Goal: Task Accomplishment & Management: Manage account settings

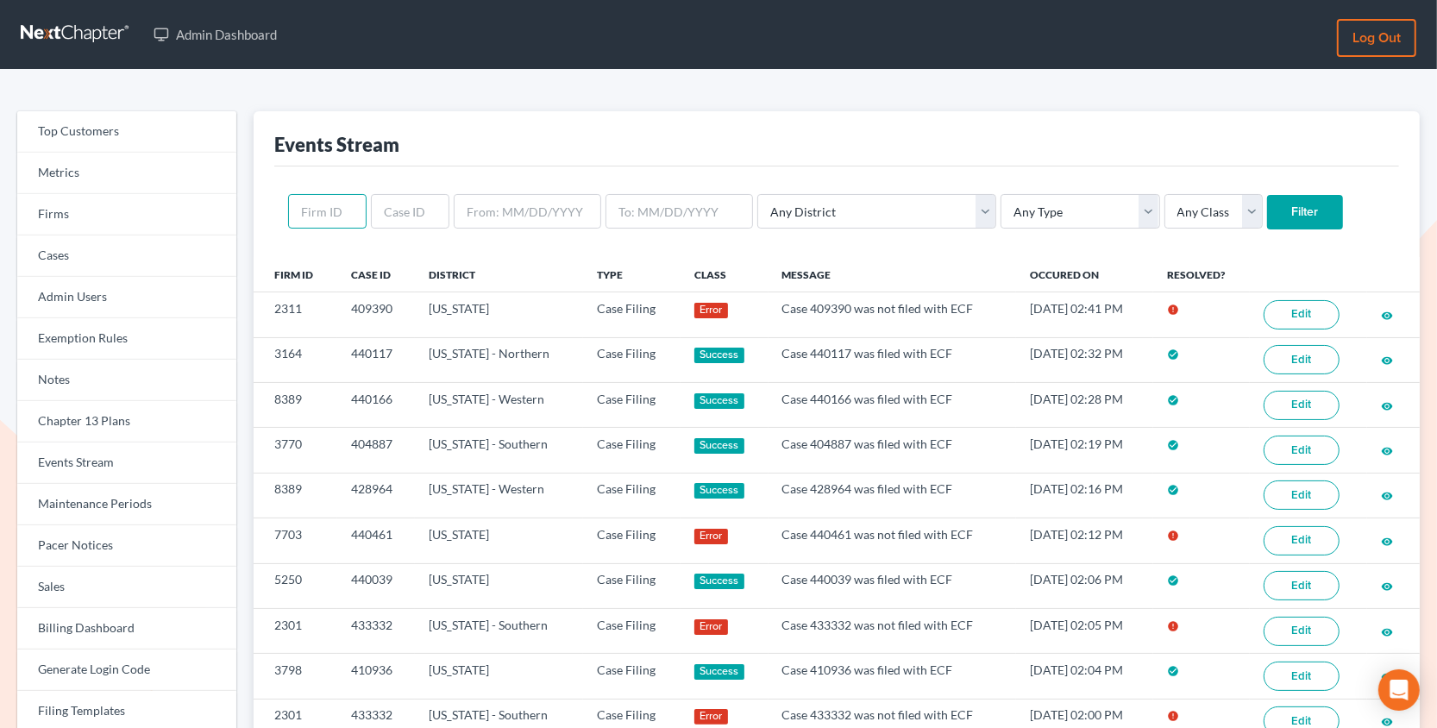
click at [304, 204] on input "text" at bounding box center [327, 211] width 79 height 35
paste input "11230"
type input "11230"
click at [1267, 195] on input "Filter" at bounding box center [1305, 212] width 76 height 35
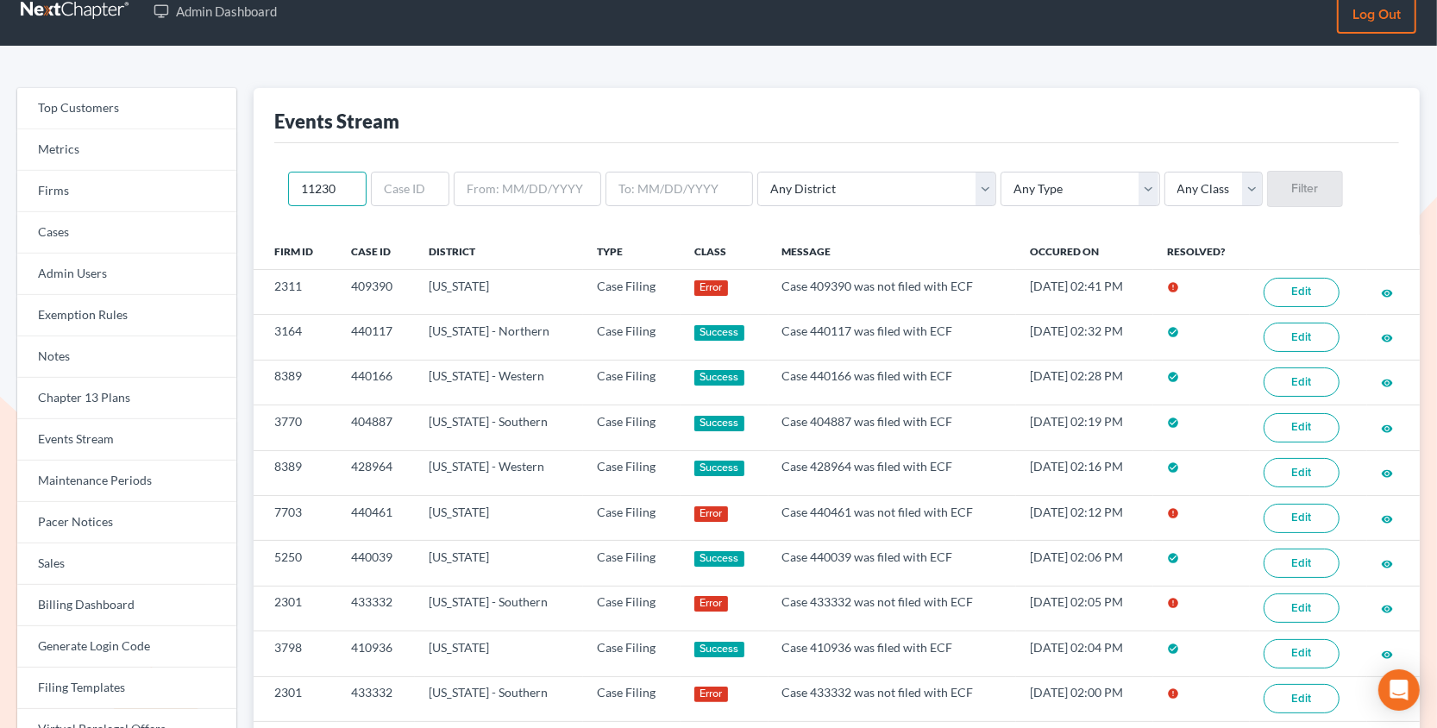
scroll to position [28, 0]
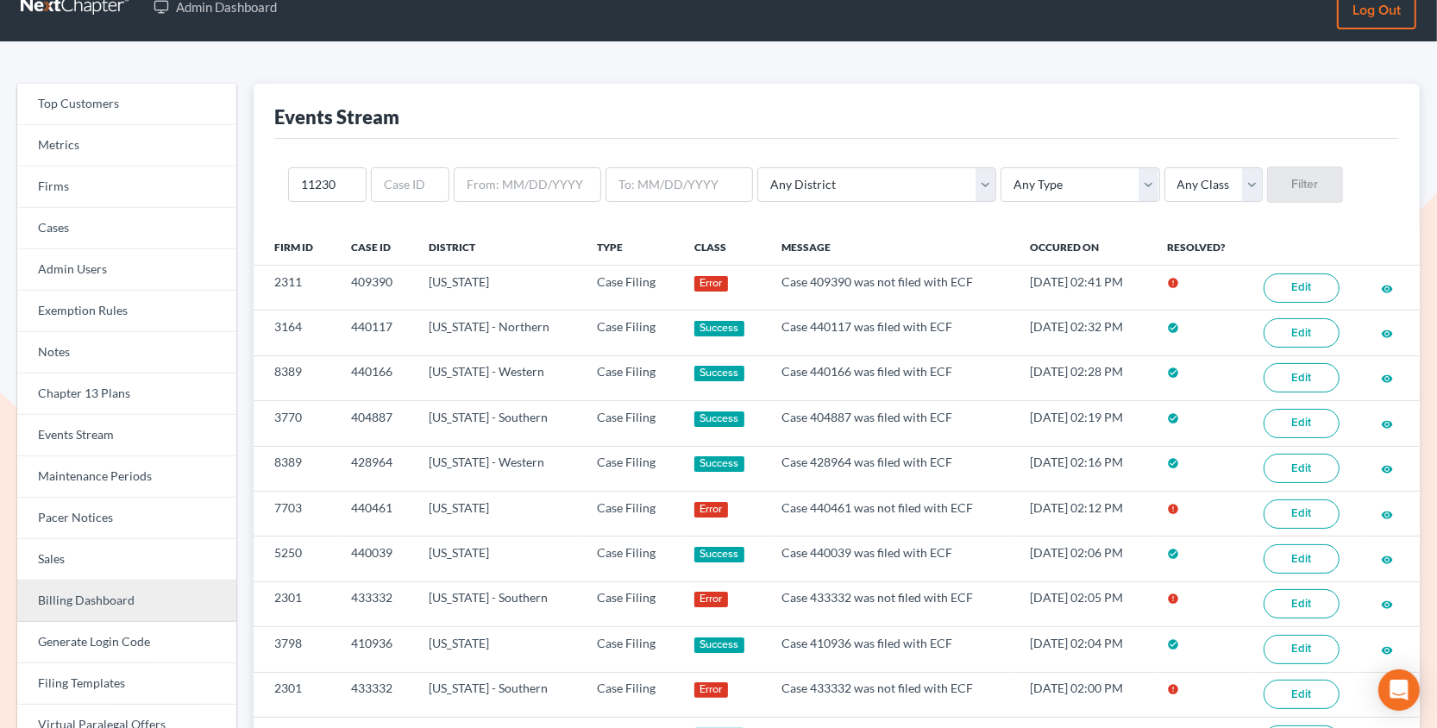
click at [93, 600] on link "Billing Dashboard" at bounding box center [126, 601] width 219 height 41
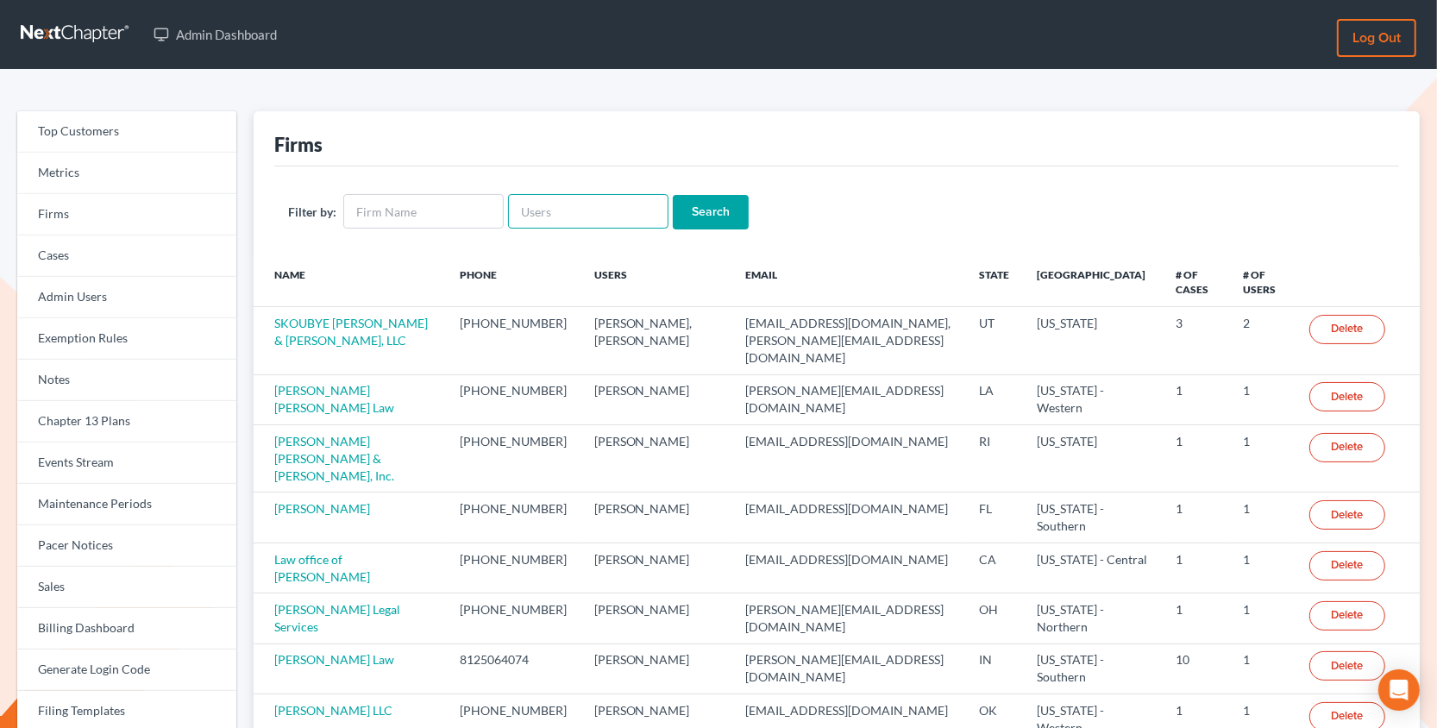
click at [558, 204] on input "text" at bounding box center [588, 211] width 160 height 35
type input "[PERSON_NAME]"
click at [673, 195] on input "Search" at bounding box center [711, 212] width 76 height 35
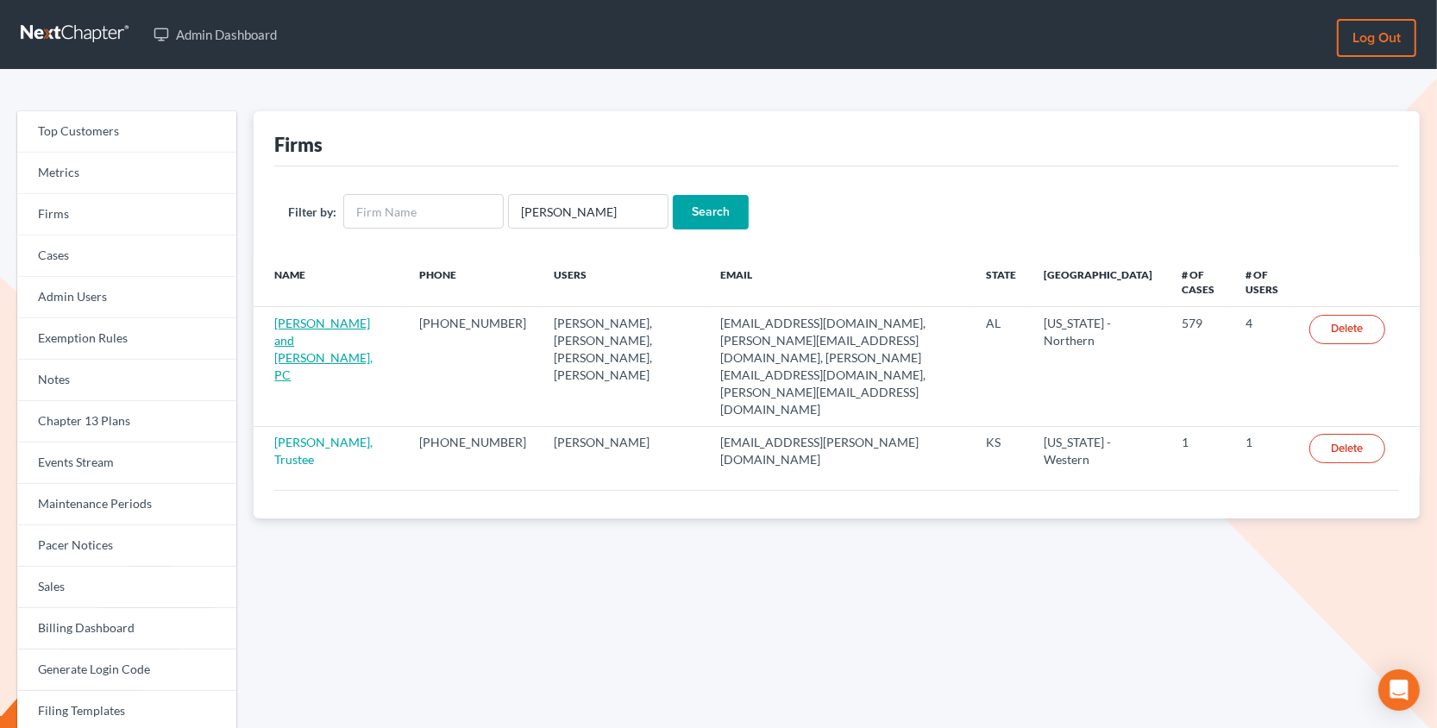
click at [301, 325] on link "[PERSON_NAME] and [PERSON_NAME], PC" at bounding box center [323, 349] width 98 height 66
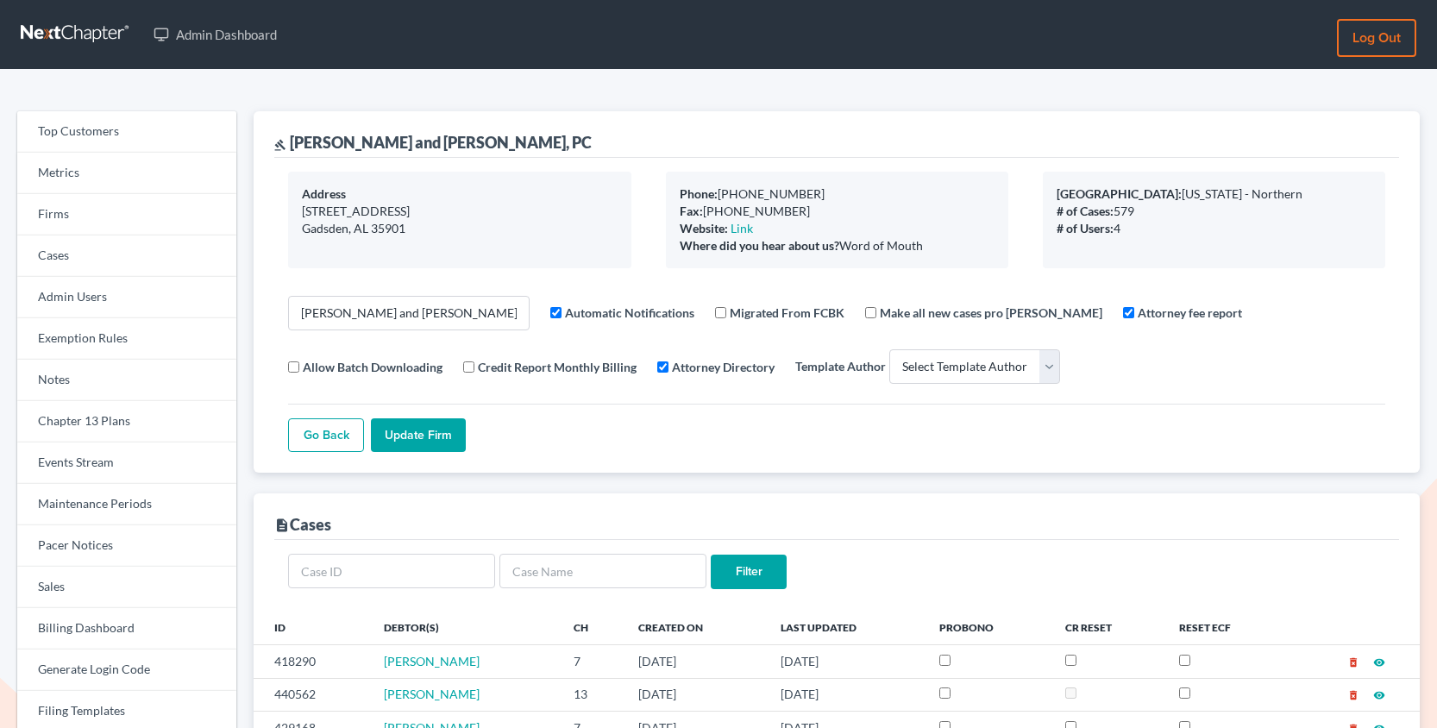
select select
click at [47, 217] on link "Firms" at bounding box center [126, 214] width 219 height 41
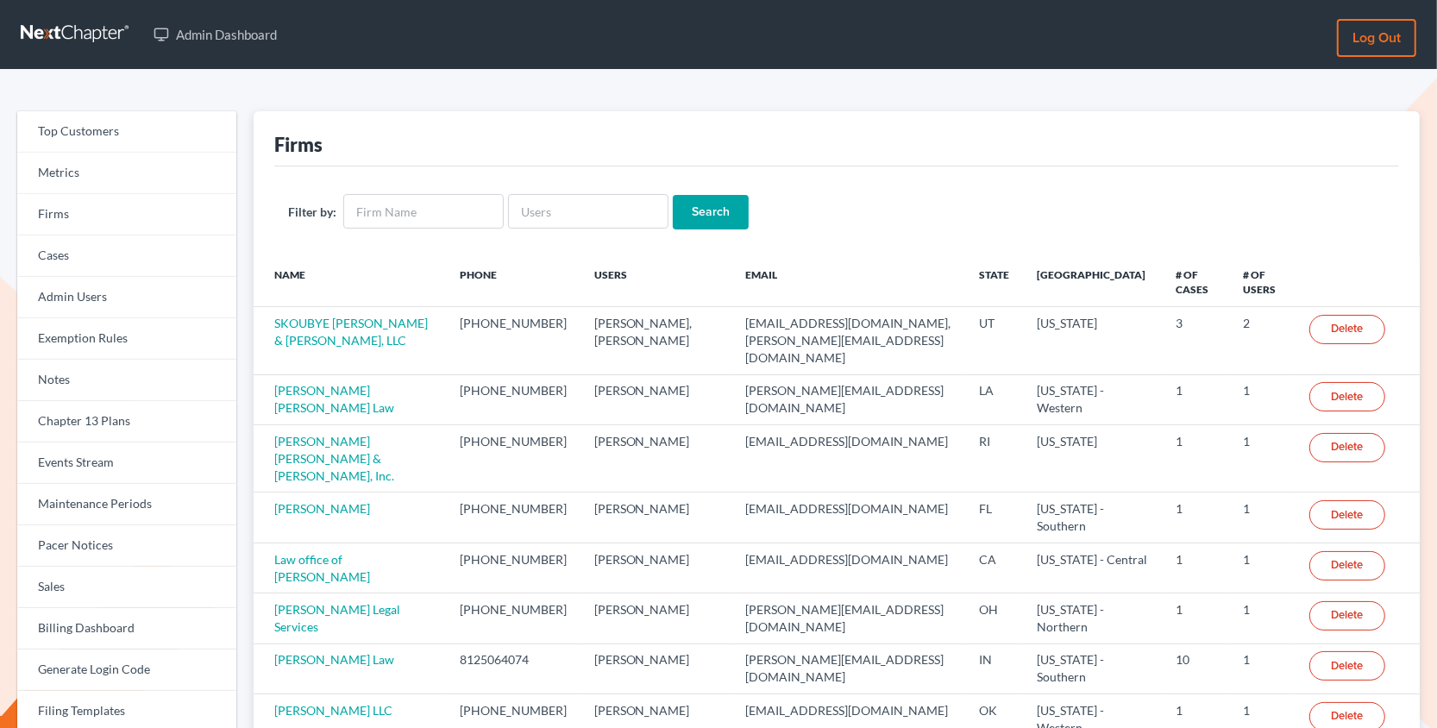
click at [386, 214] on input "text" at bounding box center [423, 211] width 160 height 35
type input "[PERSON_NAME]"
click at [685, 223] on input "Search" at bounding box center [711, 212] width 76 height 35
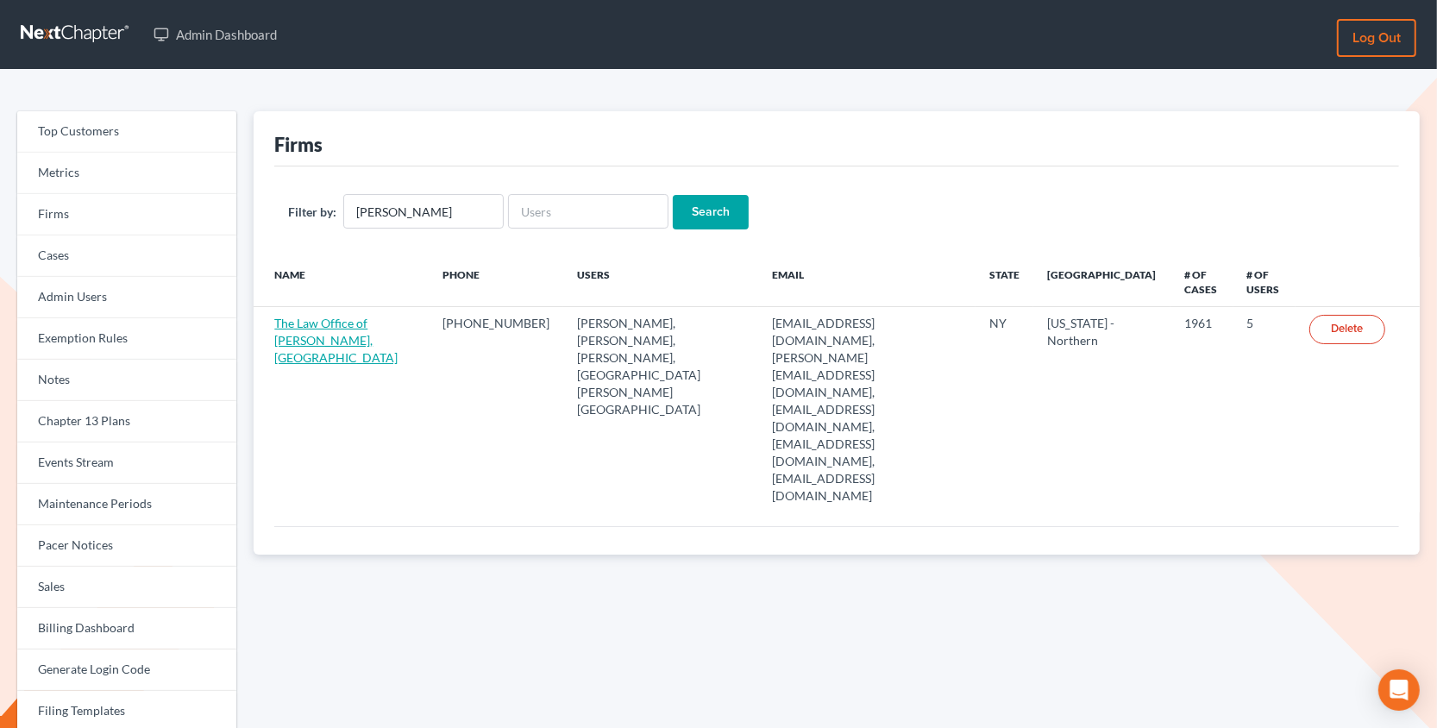
click at [304, 338] on link "The Law Office of Christiaan Van Niekerk, PLLC" at bounding box center [335, 340] width 123 height 49
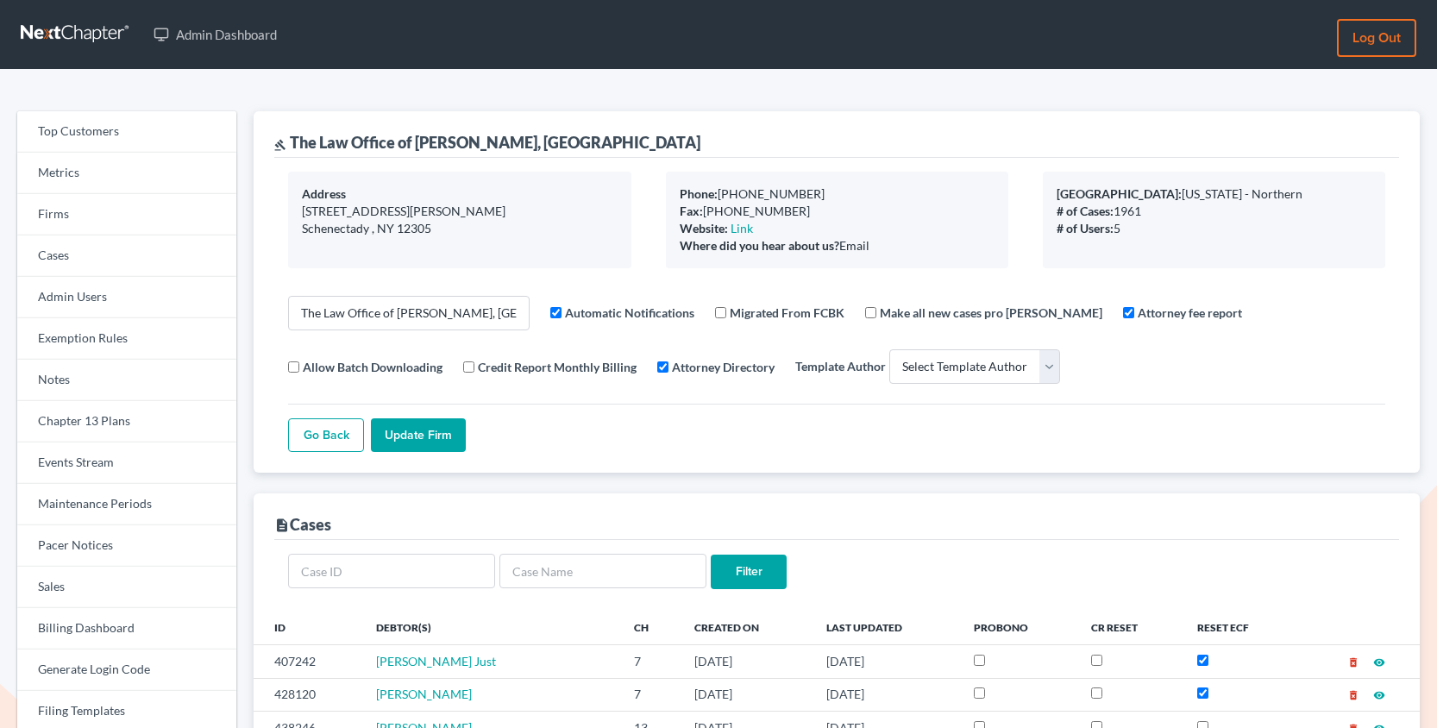
select select
click at [92, 214] on link "Firms" at bounding box center [126, 214] width 219 height 41
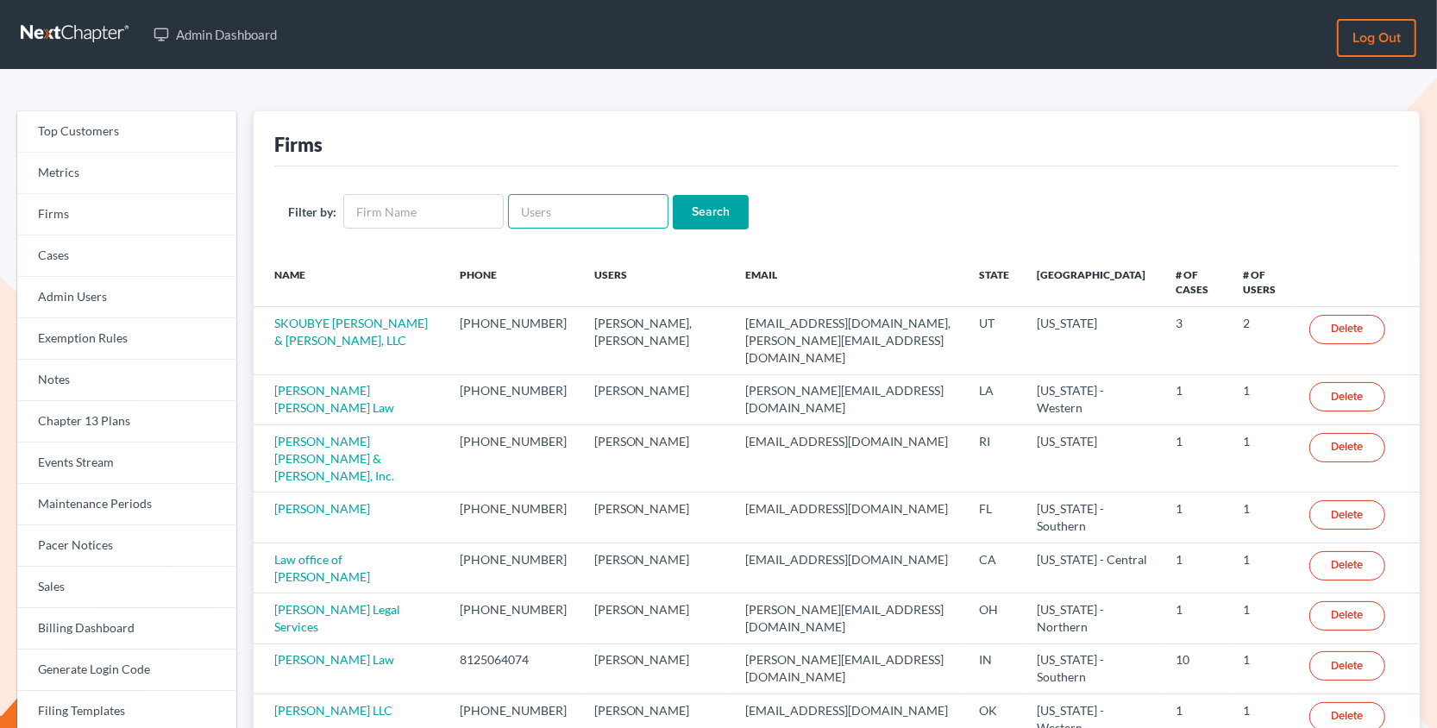
click at [559, 204] on input "text" at bounding box center [588, 211] width 160 height 35
paste input "[EMAIL_ADDRESS][DOMAIN_NAME]"
type input "[EMAIL_ADDRESS][DOMAIN_NAME]"
click at [673, 195] on input "Search" at bounding box center [711, 212] width 76 height 35
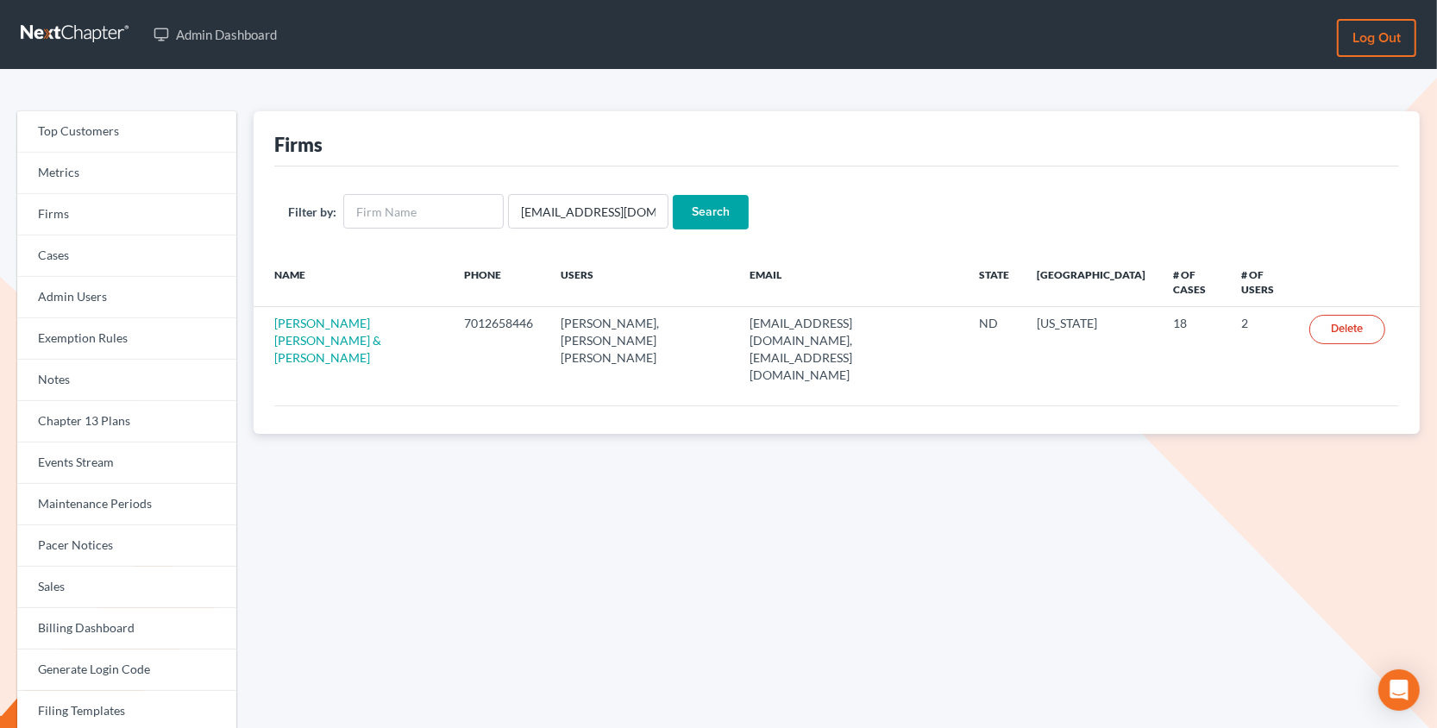
click at [300, 330] on td "[PERSON_NAME] [PERSON_NAME] & [PERSON_NAME]" at bounding box center [352, 349] width 197 height 85
click at [306, 320] on link "[PERSON_NAME] [PERSON_NAME] & [PERSON_NAME]" at bounding box center [327, 340] width 107 height 49
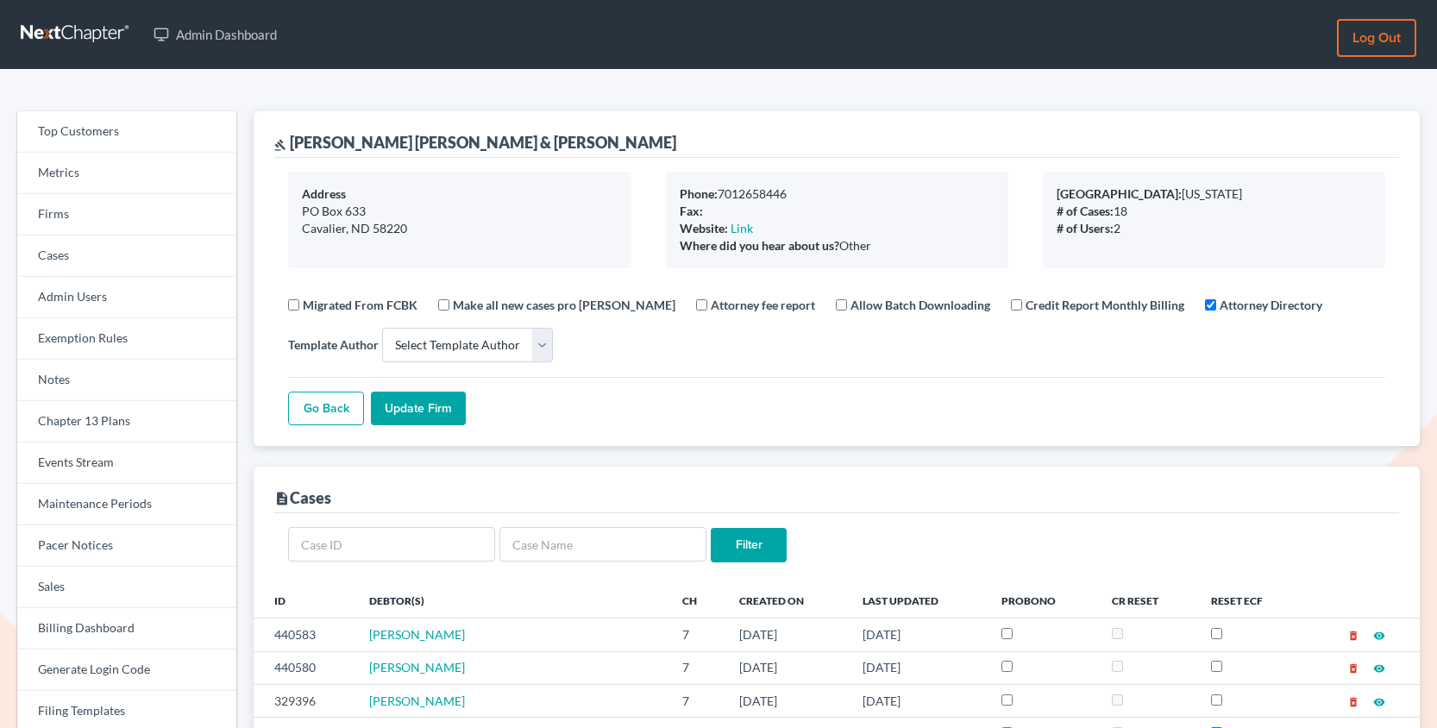
select select
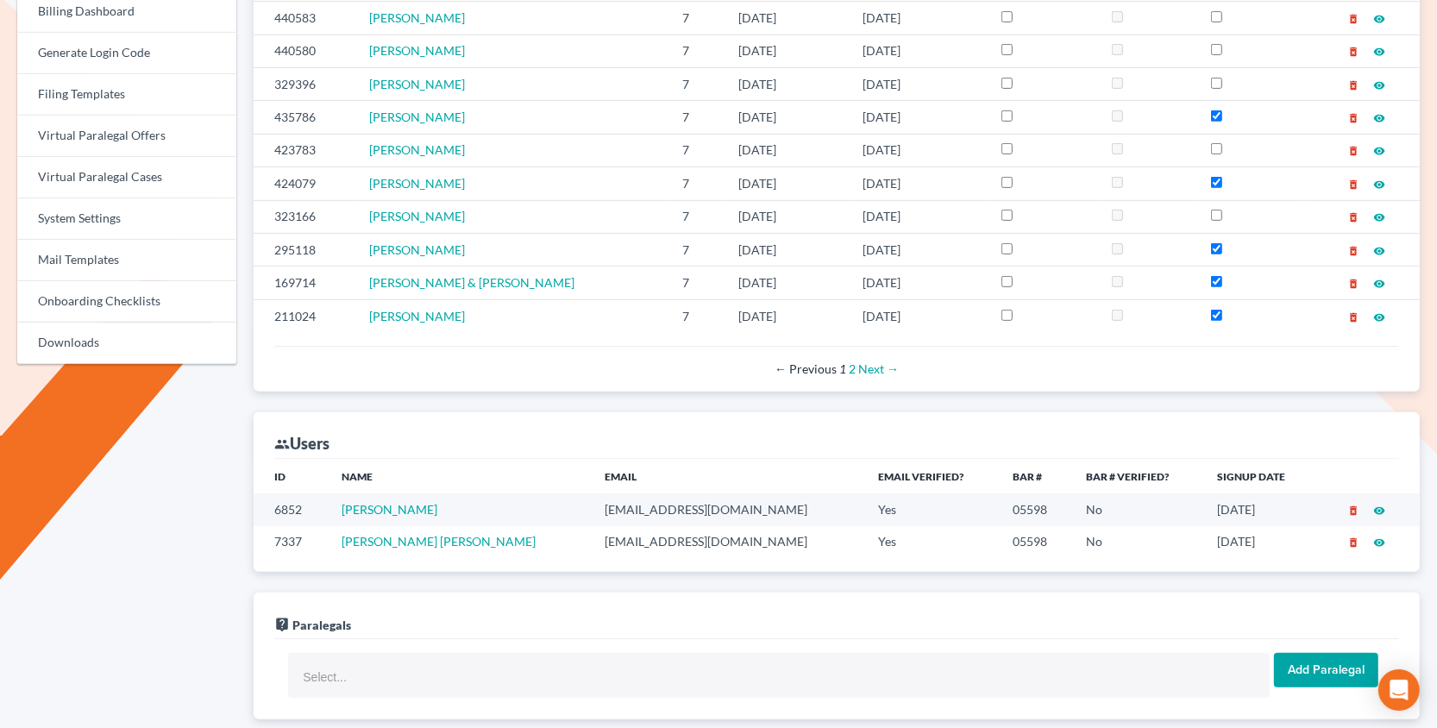
scroll to position [619, 0]
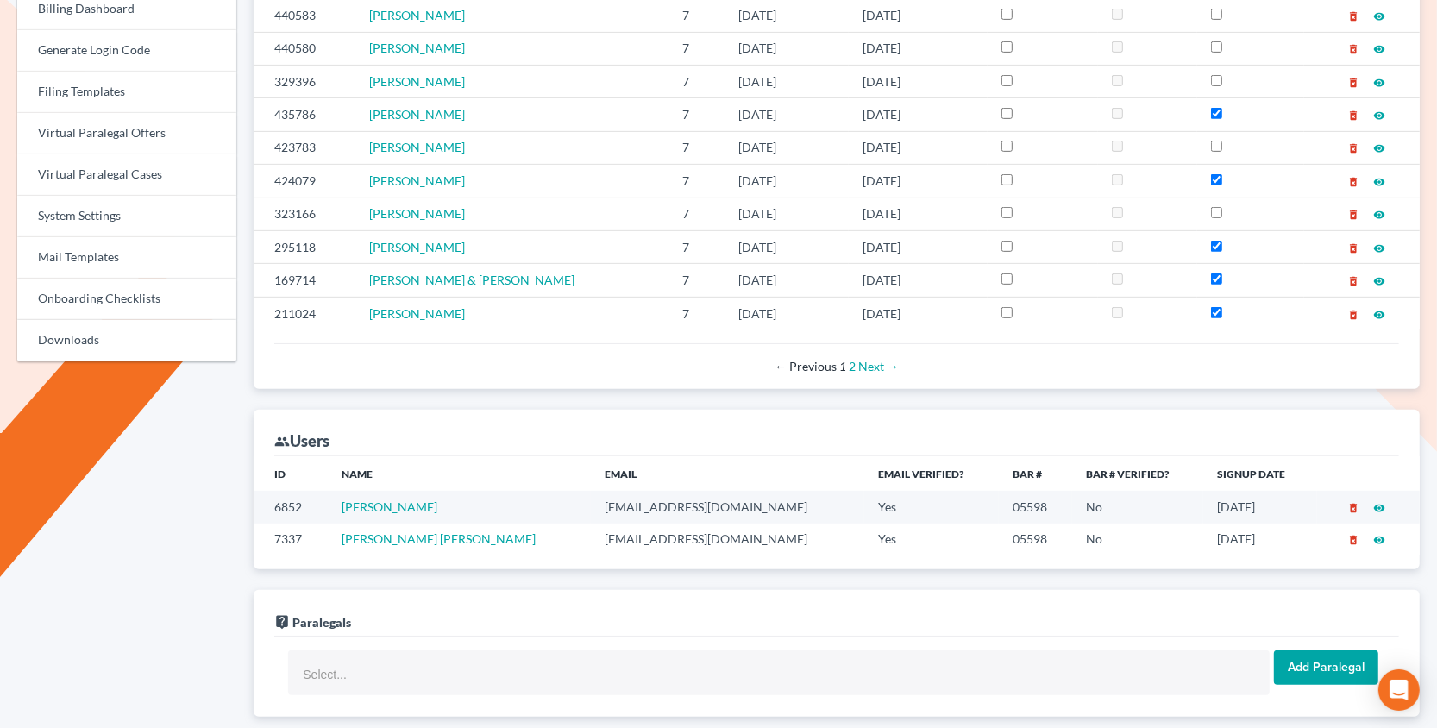
click at [591, 500] on td "rfleming@polarcomm.com" at bounding box center [727, 507] width 273 height 32
copy td "rfleming@polarcomm.com"
click at [591, 540] on td "fdflaw@polarcomm.com" at bounding box center [727, 540] width 273 height 32
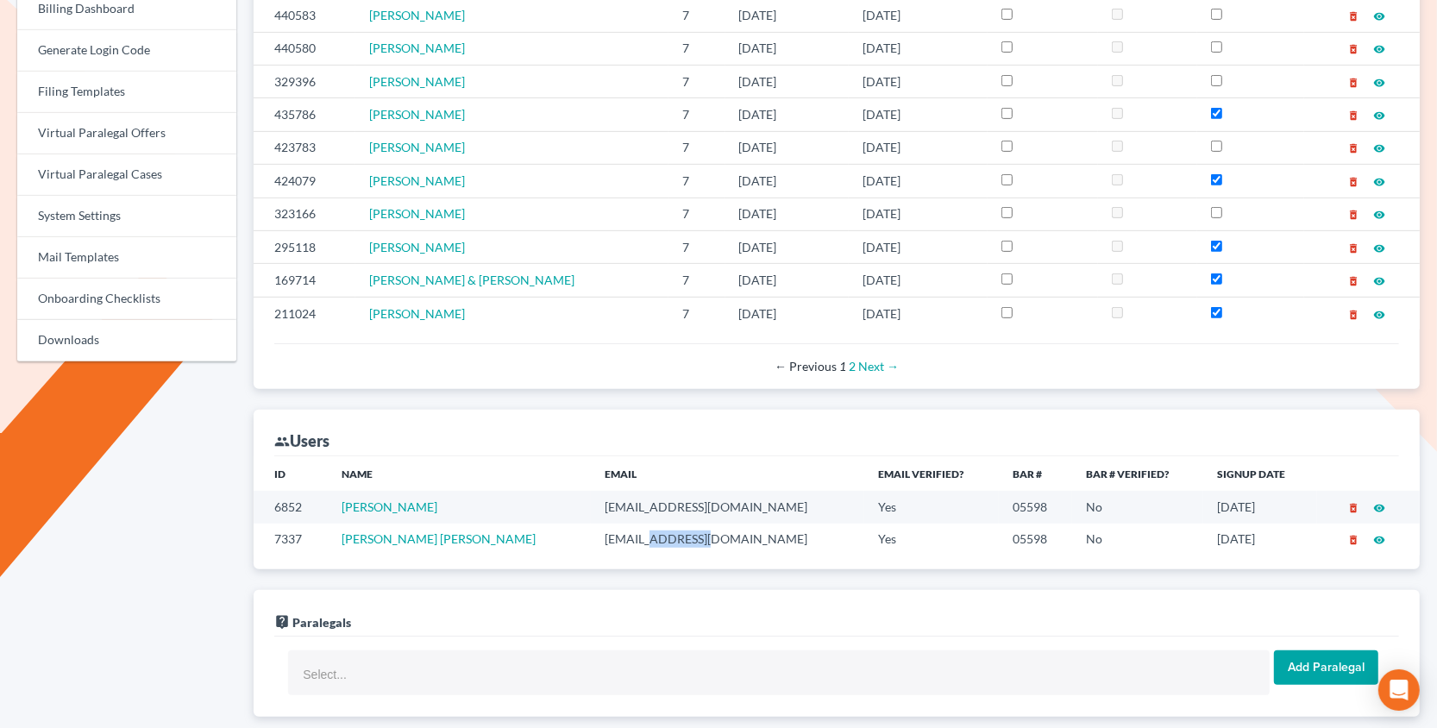
click at [591, 540] on td "fdflaw@polarcomm.com" at bounding box center [727, 540] width 273 height 32
copy td "fdflaw@polarcomm.com"
drag, startPoint x: 1336, startPoint y: 637, endPoint x: 1304, endPoint y: 653, distance: 35.9
click at [1304, 653] on div "Select... No matches found Aaron Preston Alexandra Perez Angela Hiney Aryennis …" at bounding box center [836, 677] width 1125 height 80
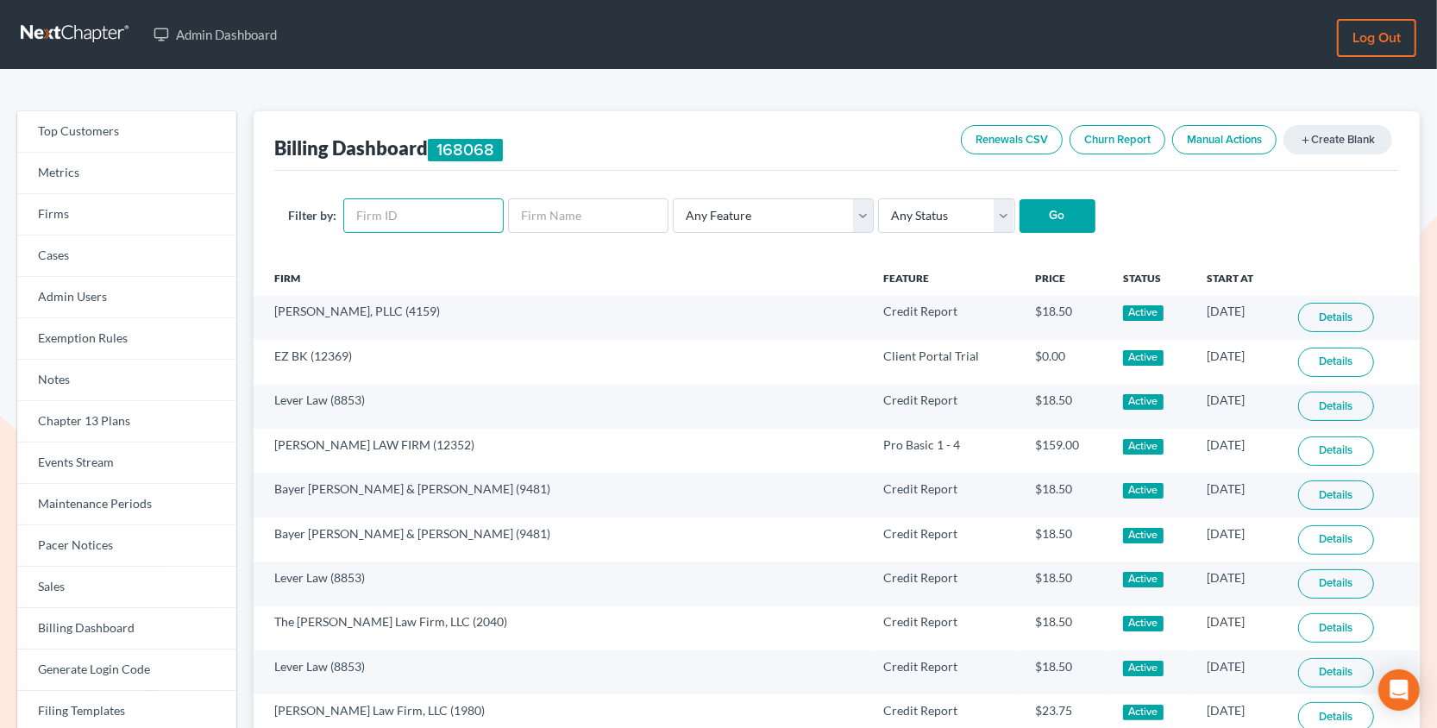
click at [427, 208] on input "text" at bounding box center [423, 215] width 160 height 35
paste input "4466"
type input "4466"
click at [1020, 199] on input "Go" at bounding box center [1058, 216] width 76 height 35
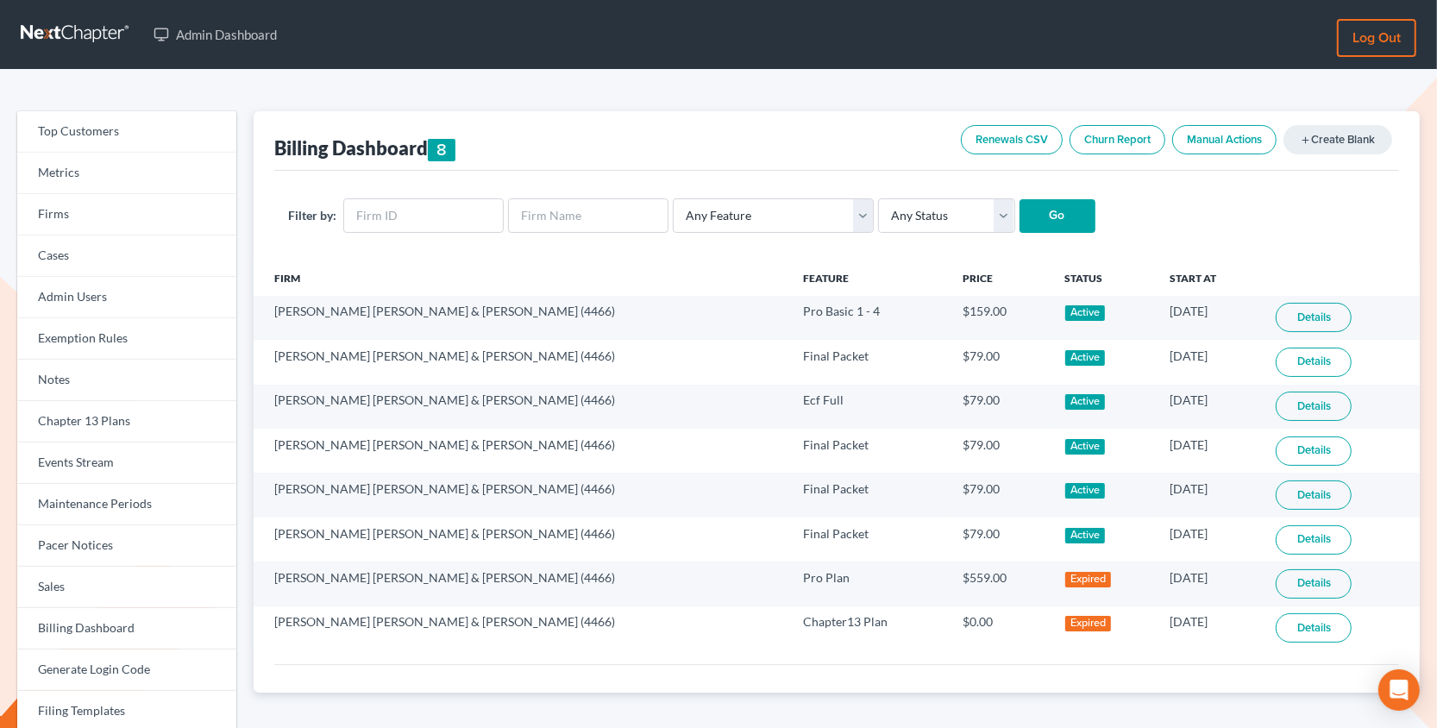
click at [1285, 323] on link "Details" at bounding box center [1314, 317] width 76 height 29
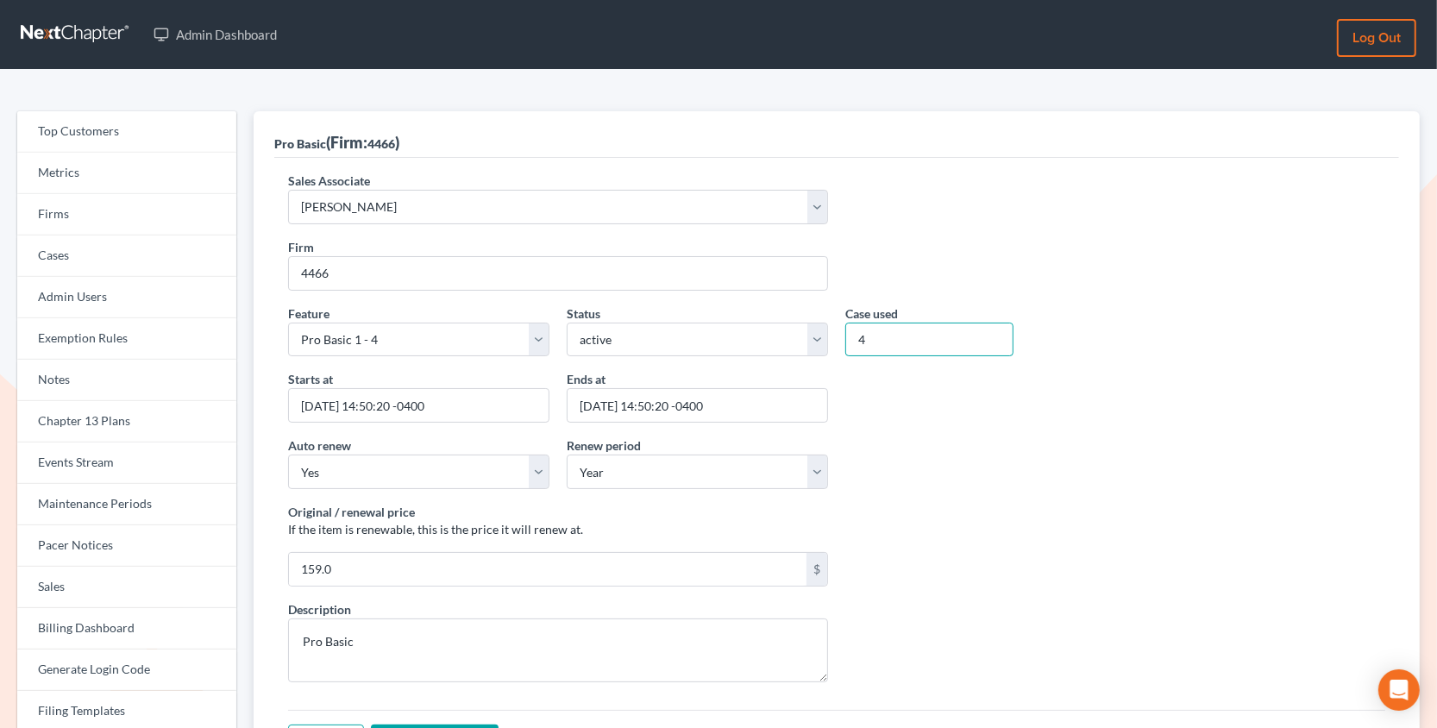
click at [909, 333] on input "4" at bounding box center [930, 340] width 168 height 35
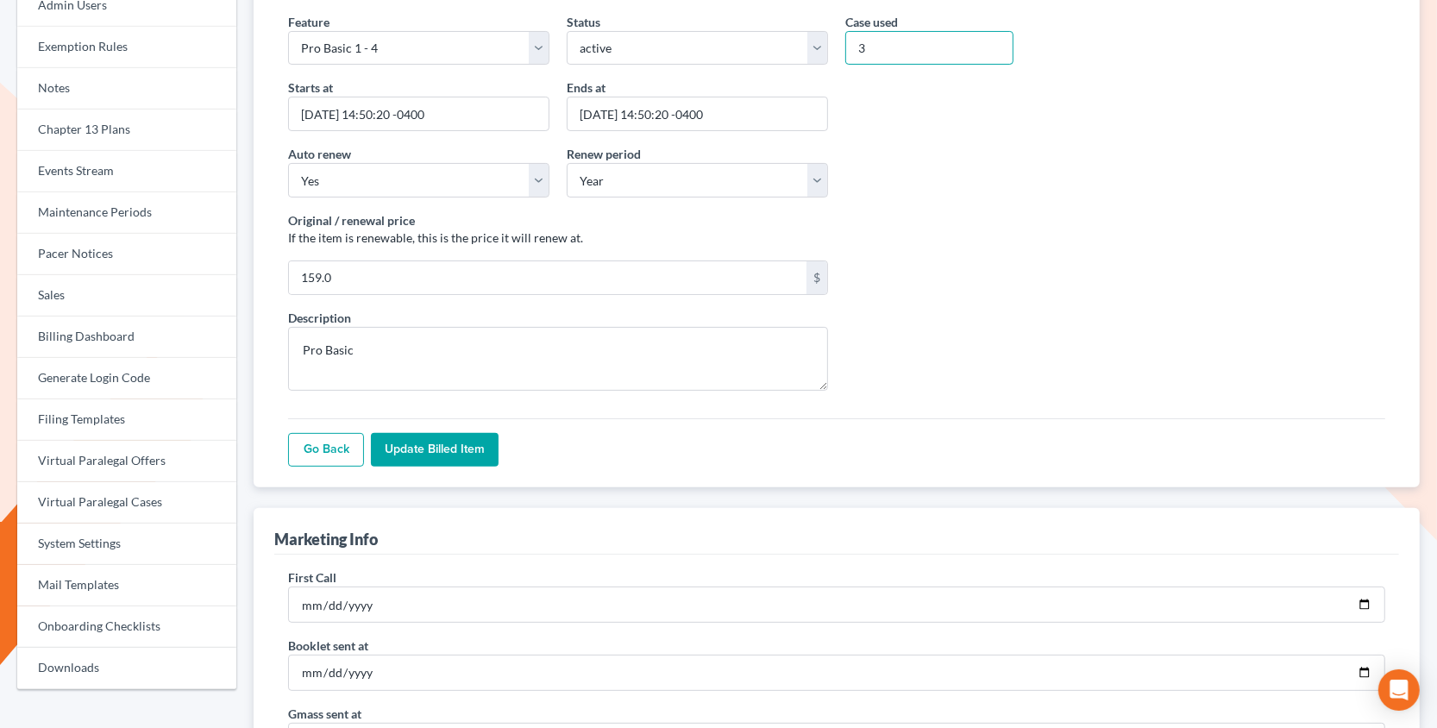
scroll to position [294, 0]
type input "3"
click at [462, 449] on input "Update Billed item" at bounding box center [435, 448] width 128 height 35
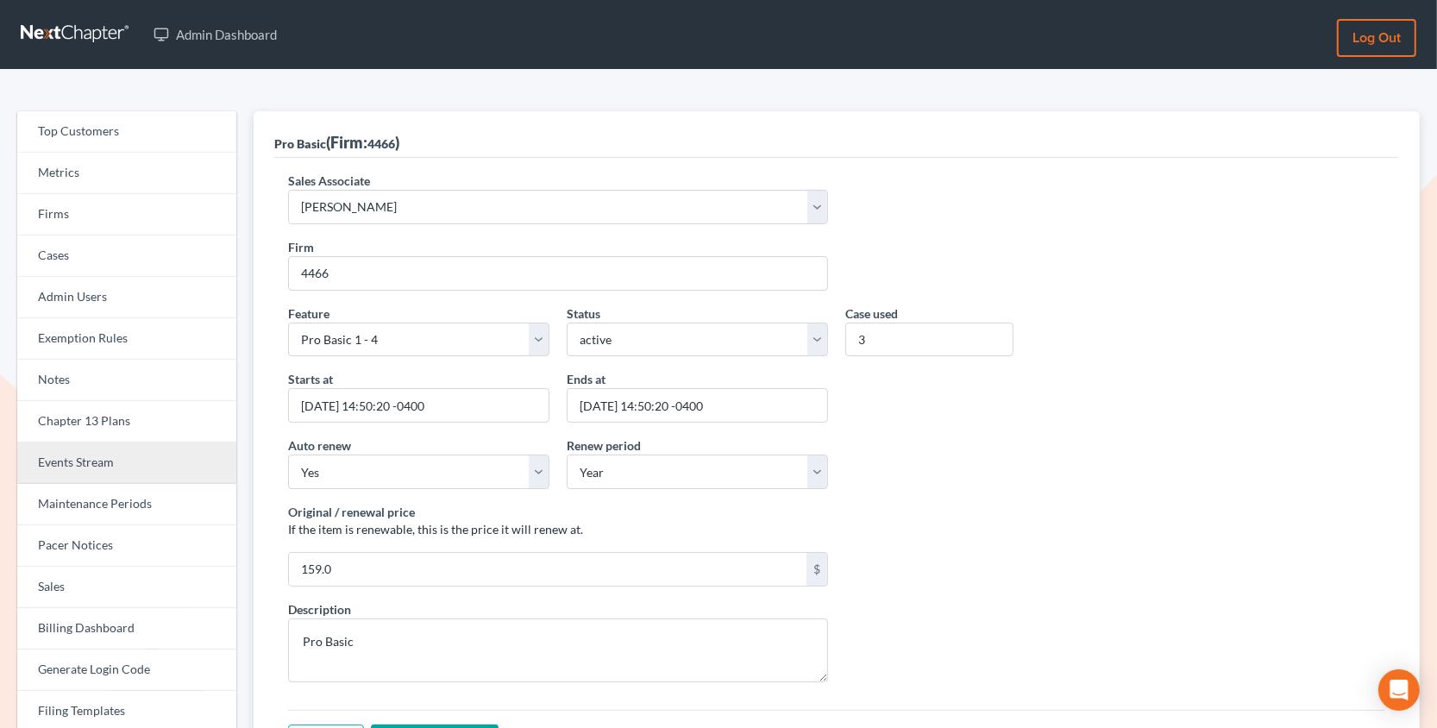
click at [92, 475] on link "Events Stream" at bounding box center [126, 463] width 219 height 41
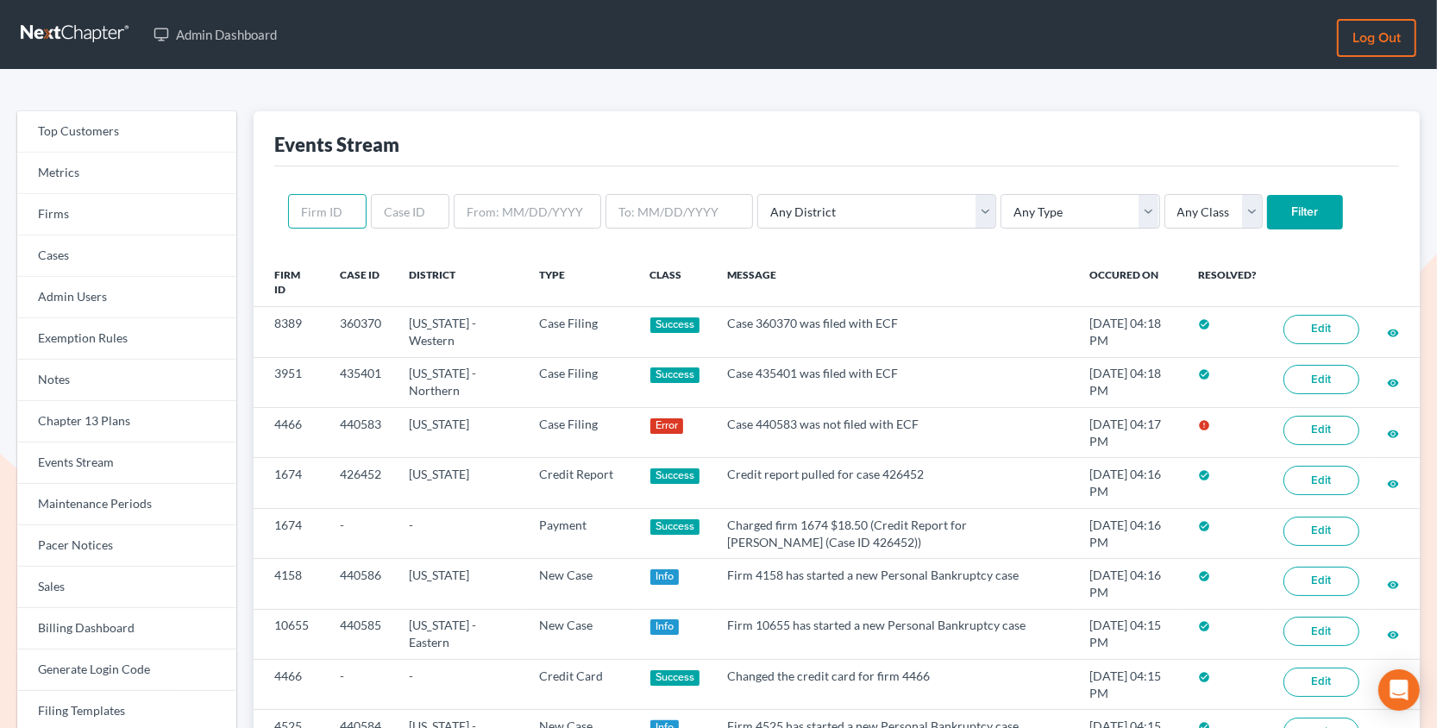
drag, startPoint x: 0, startPoint y: 0, endPoint x: 325, endPoint y: 215, distance: 389.8
click at [325, 215] on input "text" at bounding box center [327, 211] width 79 height 35
paste input "rfleming@polarcomm.com"
type input "rfleming@polarcomm.com"
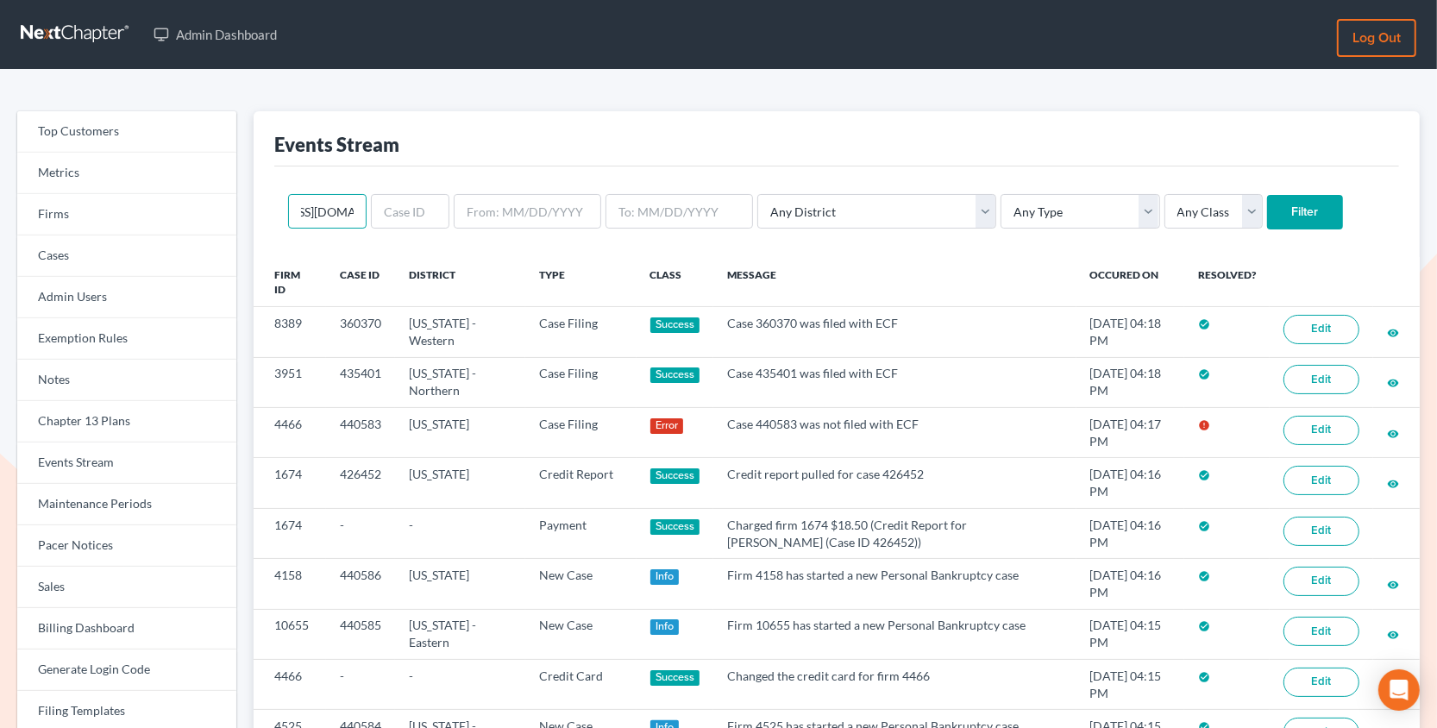
click at [333, 211] on input "rfleming@polarcomm.com" at bounding box center [327, 211] width 79 height 35
click at [387, 208] on input "text" at bounding box center [410, 211] width 79 height 35
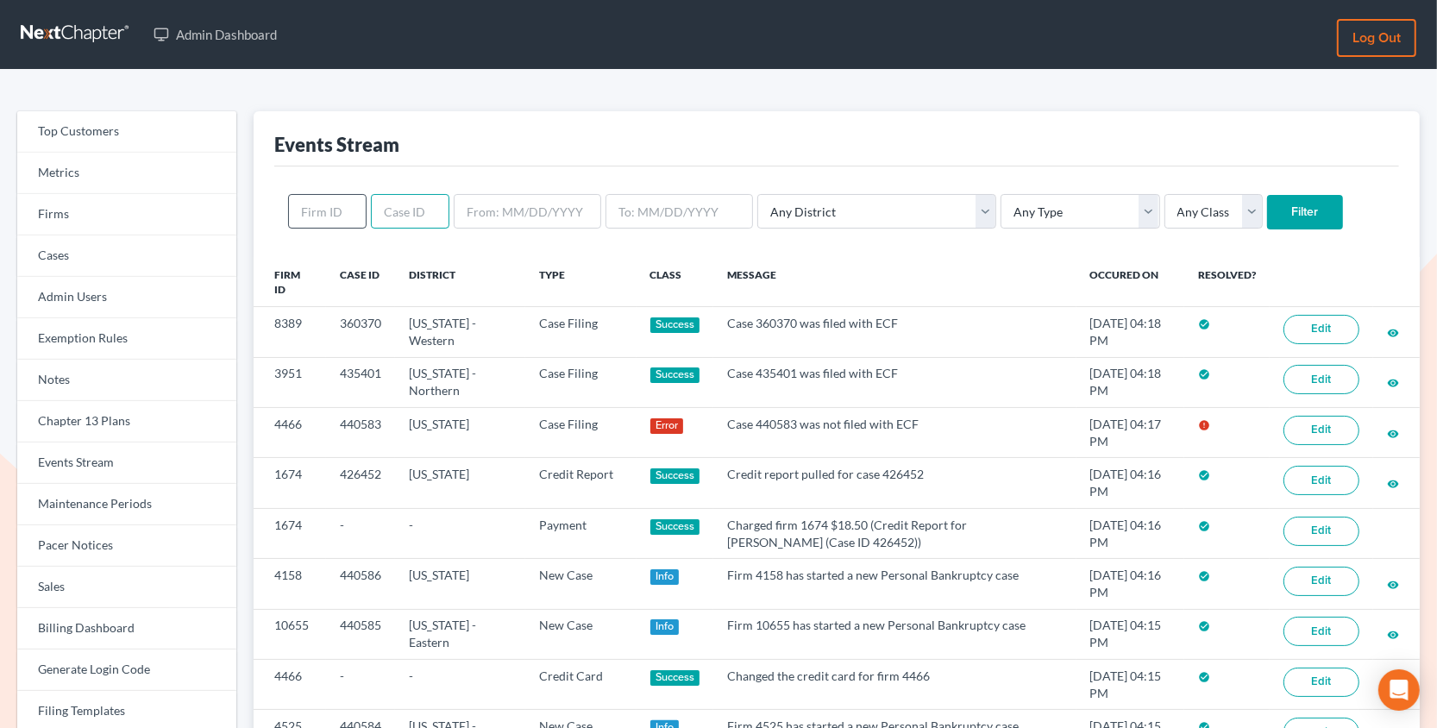
paste input "4466"
type input "4466"
drag, startPoint x: 325, startPoint y: 215, endPoint x: 324, endPoint y: 204, distance: 11.3
click at [324, 204] on input "text" at bounding box center [327, 211] width 79 height 35
paste input "4466"
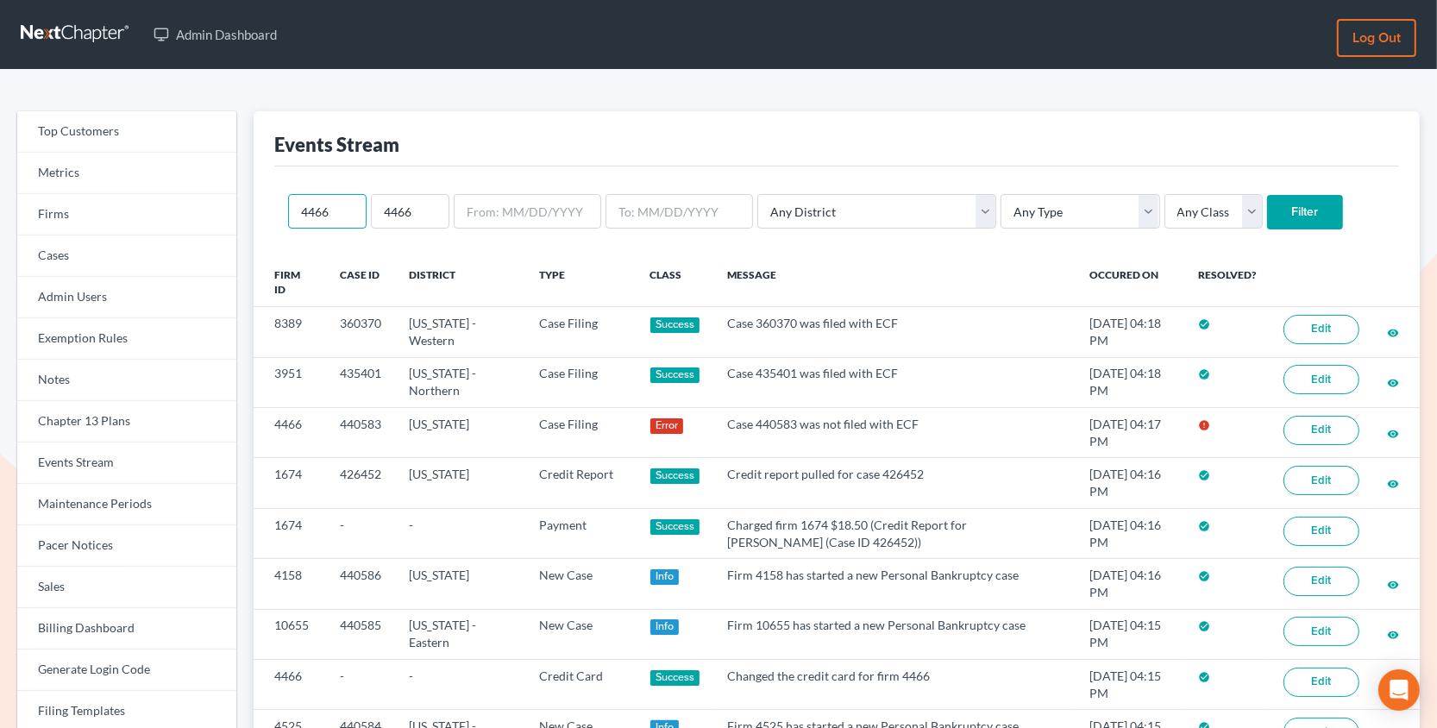
type input "4466"
click at [400, 204] on input "4466" at bounding box center [410, 211] width 79 height 35
click at [1267, 195] on input "Filter" at bounding box center [1305, 212] width 76 height 35
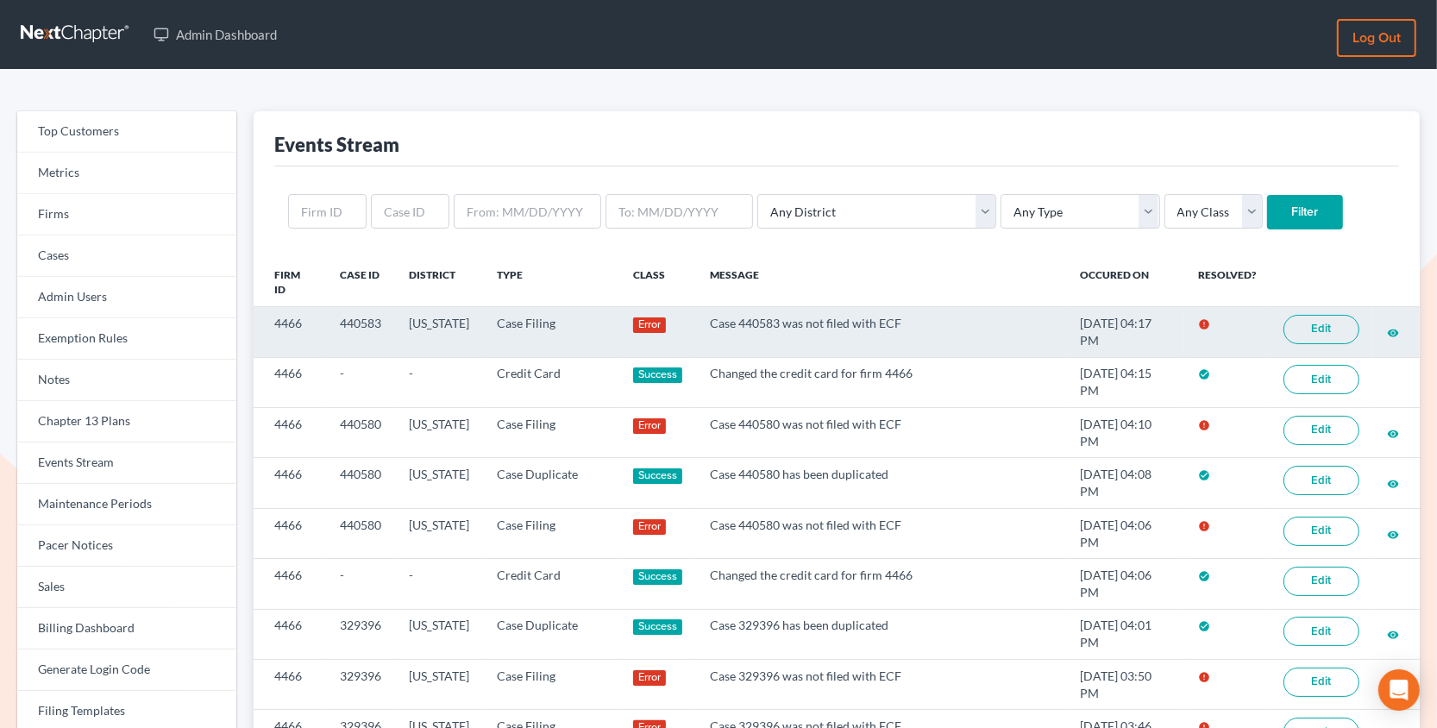
drag, startPoint x: 0, startPoint y: 0, endPoint x: 1325, endPoint y: 325, distance: 1364.5
click at [1325, 325] on link "Edit" at bounding box center [1322, 329] width 76 height 29
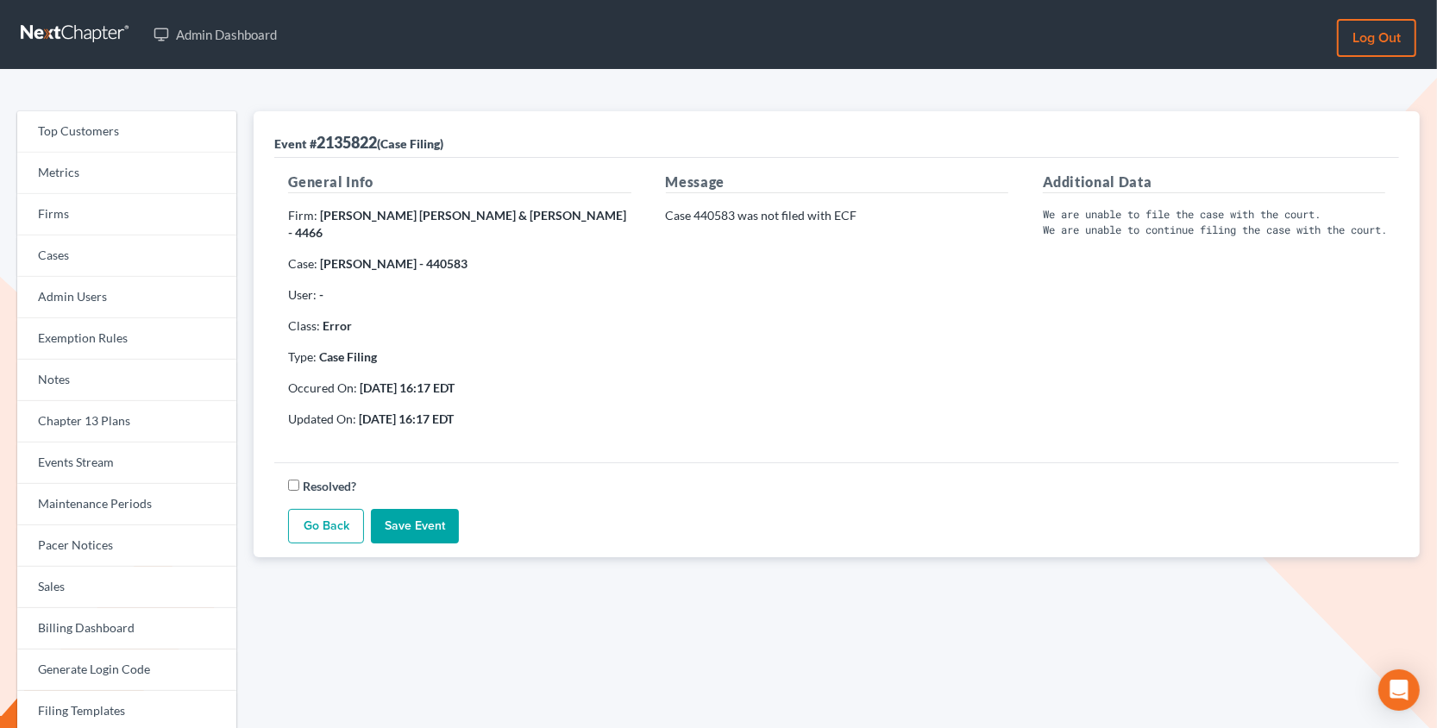
click at [423, 256] on strong "[PERSON_NAME] - 440583" at bounding box center [394, 263] width 148 height 15
copy strong "440583"
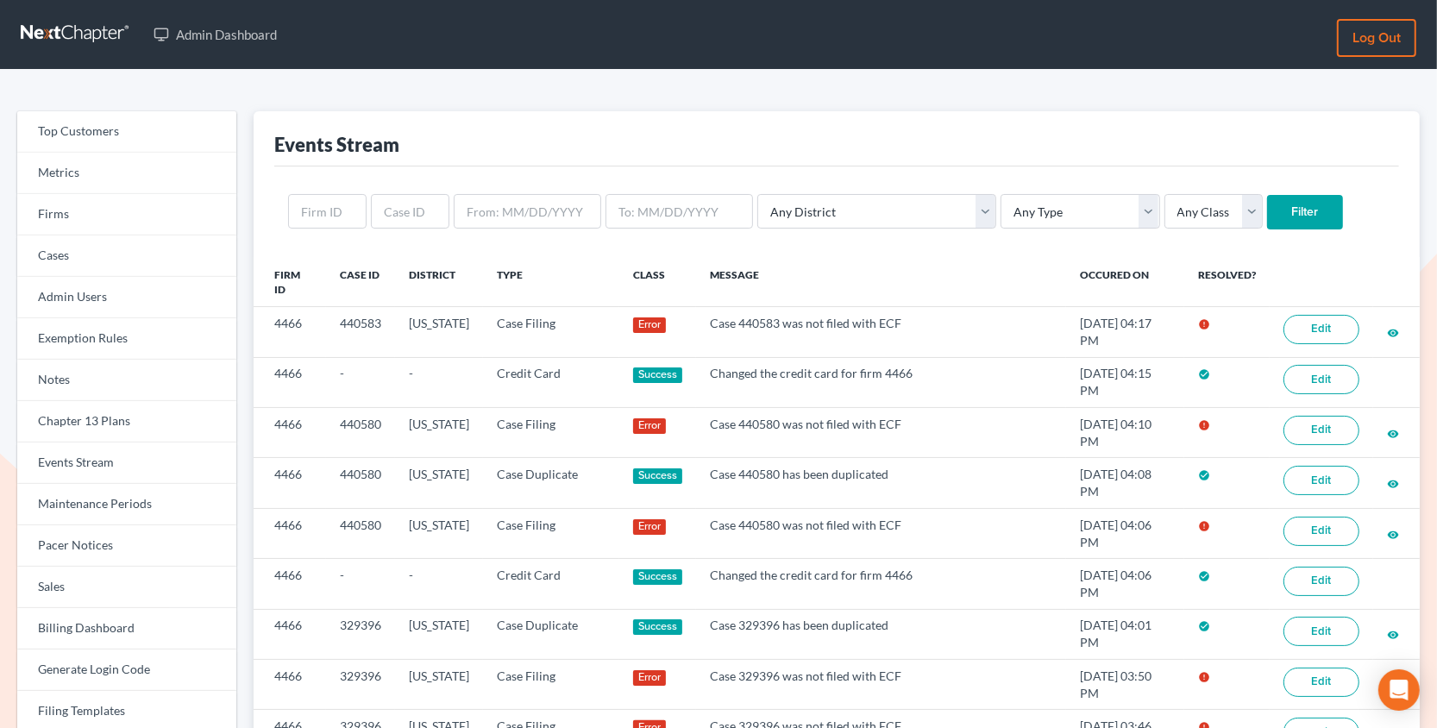
click at [346, 323] on td "440583" at bounding box center [360, 332] width 69 height 50
copy td "440583"
click at [1321, 583] on link "Edit" at bounding box center [1322, 581] width 76 height 29
click at [1001, 226] on select "Any Type Case Applied To Plan Case Archive Case Duplicate Case Filing Chapter 1…" at bounding box center [1080, 211] width 159 height 35
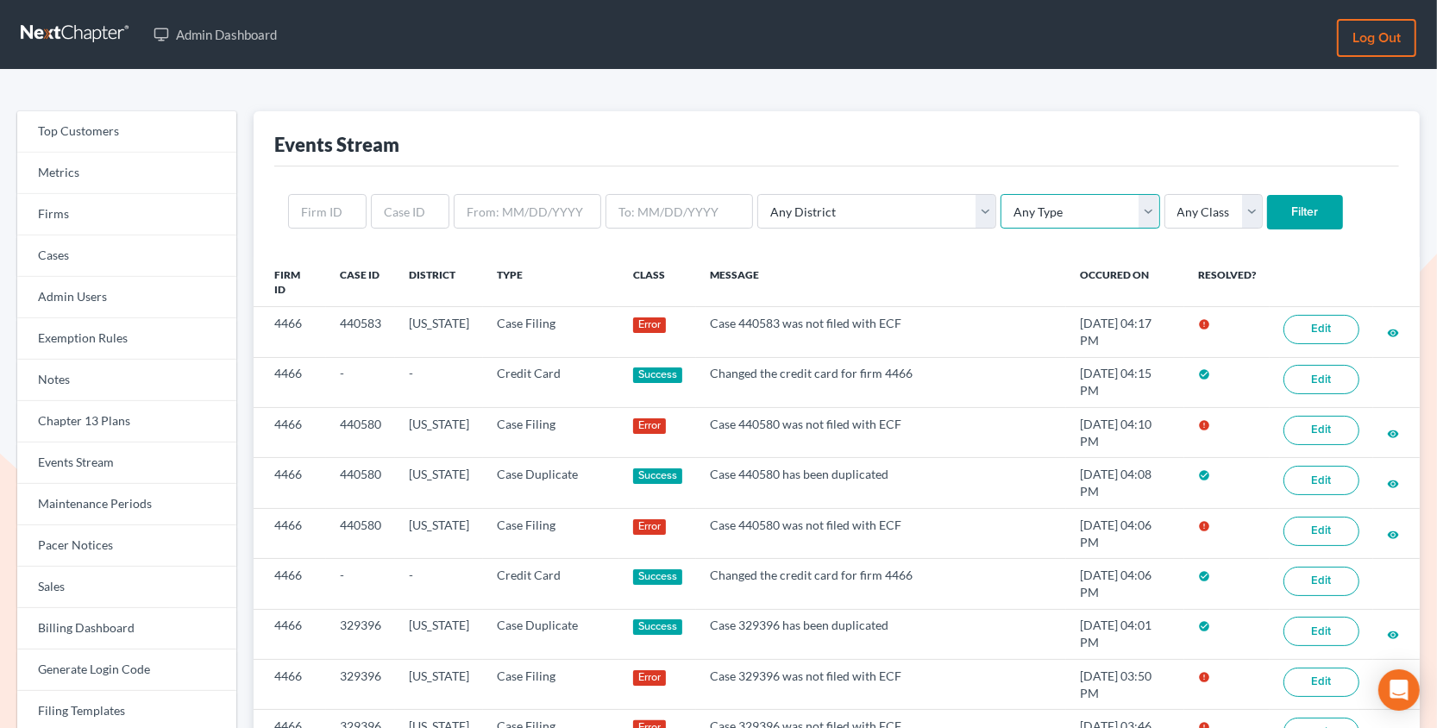
select select "case_filing"
click at [1001, 194] on select "Any Type Case Applied To Plan Case Archive Case Duplicate Case Filing Chapter 1…" at bounding box center [1080, 211] width 159 height 35
click at [1267, 204] on input "Filter" at bounding box center [1305, 212] width 76 height 35
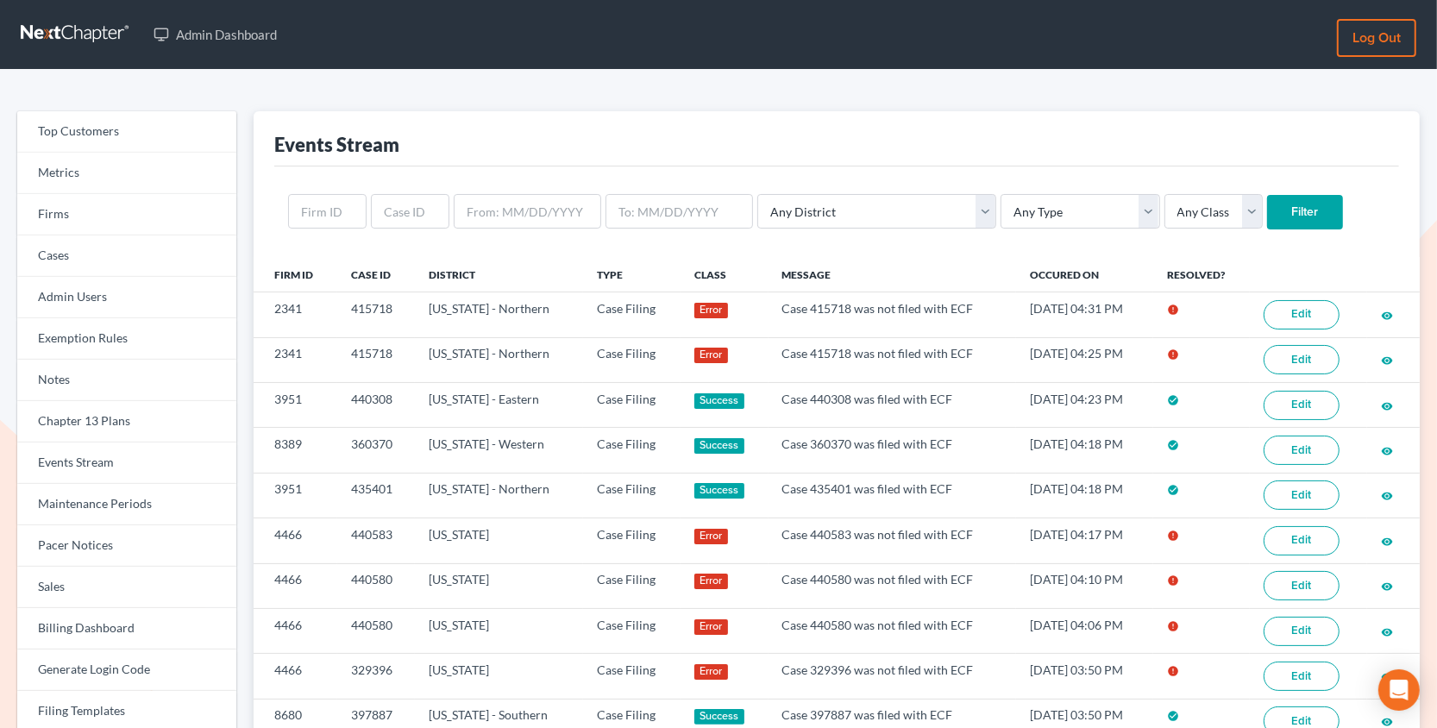
click at [1308, 305] on link "Edit" at bounding box center [1302, 314] width 76 height 29
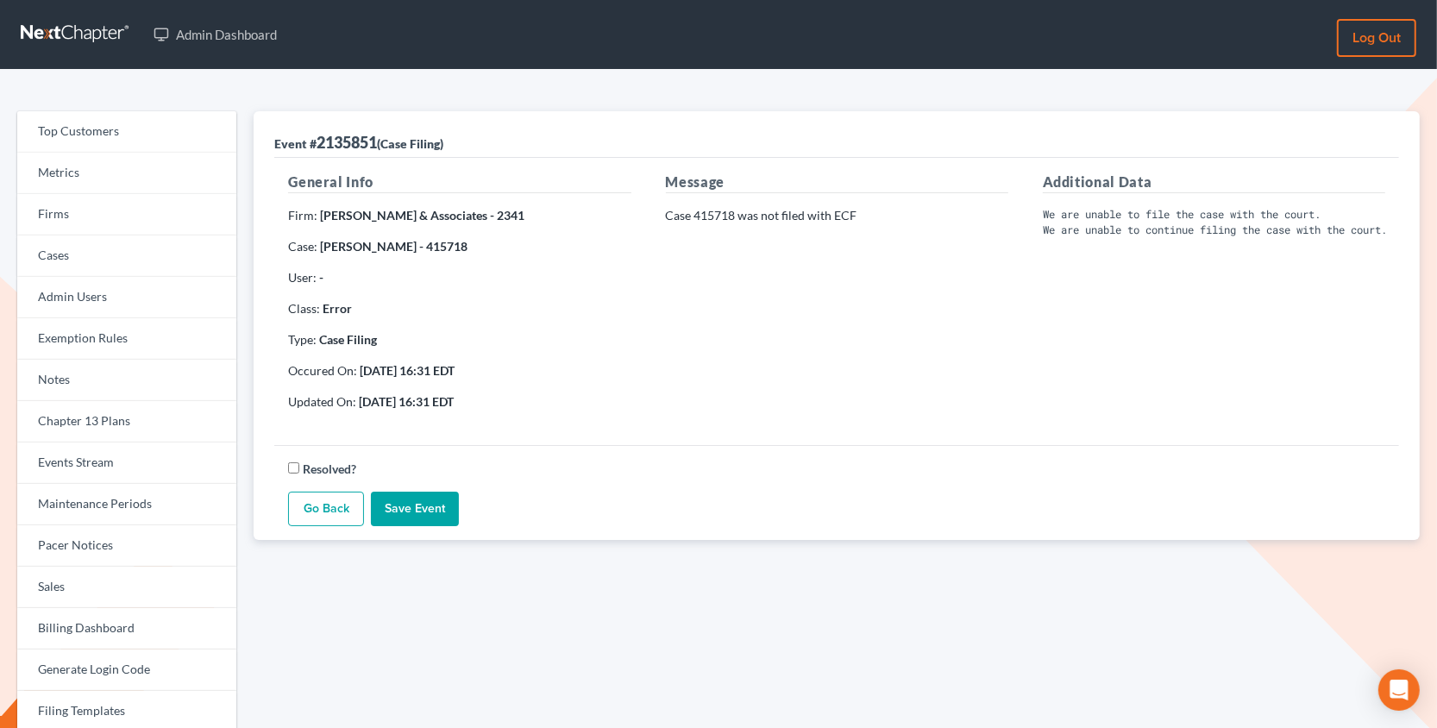
click at [468, 246] on strong "[PERSON_NAME] - 415718" at bounding box center [394, 246] width 148 height 15
copy strong "415718"
